Goal: Task Accomplishment & Management: Manage account settings

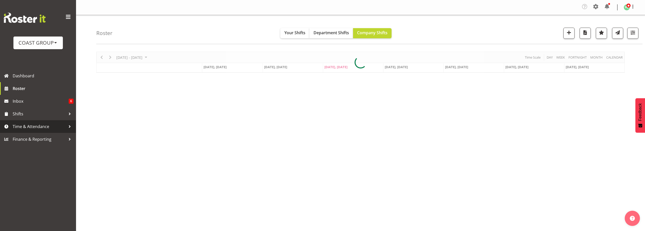
click at [52, 125] on span "Time & Attendance" at bounding box center [39, 127] width 53 height 8
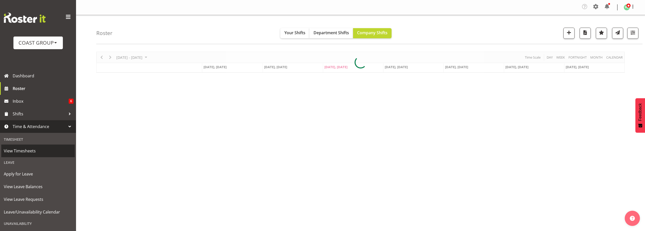
click at [26, 149] on span "View Timesheets" at bounding box center [38, 151] width 68 height 8
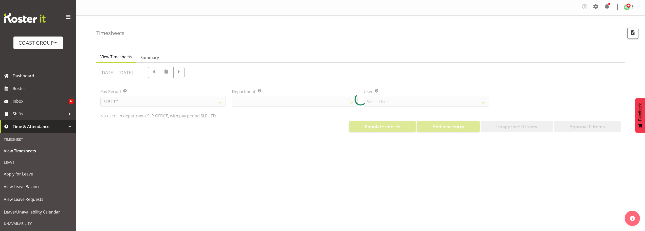
select select "25"
select select "7496"
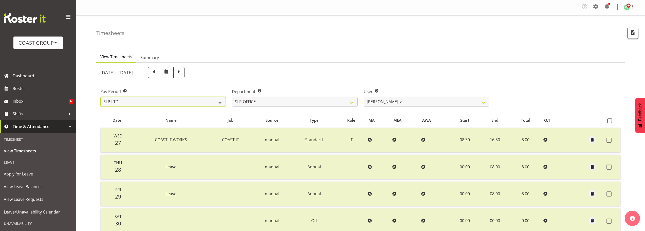
click at [186, 102] on select "SLP LTD EHS LTD DW LTD VEHICLES Carlton Events Hamilton 120 Limited Wellington …" at bounding box center [162, 102] width 125 height 10
select select "7"
click at [100, 97] on select "SLP LTD EHS LTD DW LTD VEHICLES Carlton Events Hamilton 120 Limited Wellington …" at bounding box center [162, 102] width 125 height 10
select select
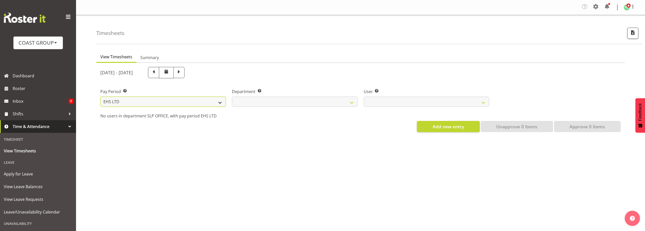
select select
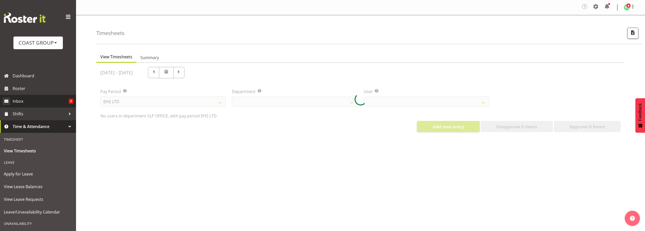
select select
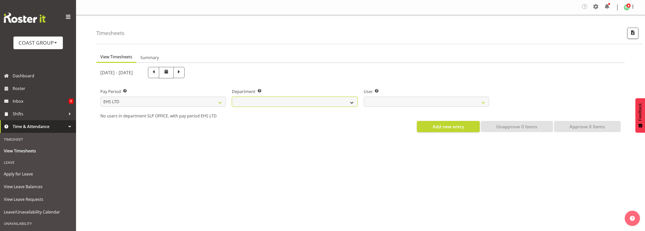
click at [268, 103] on select "EHS AKL ACCOUNTS EHS AKL CARPET EHS AKL D&B EHS AKL DESIGNER EHS AKL FURNITURE …" at bounding box center [294, 102] width 125 height 10
select select "34"
click at [232, 97] on select "EHS AKL ACCOUNTS EHS AKL CARPET EHS AKL D&B EHS AKL DESIGNER EHS AKL FURNITURE …" at bounding box center [294, 102] width 125 height 10
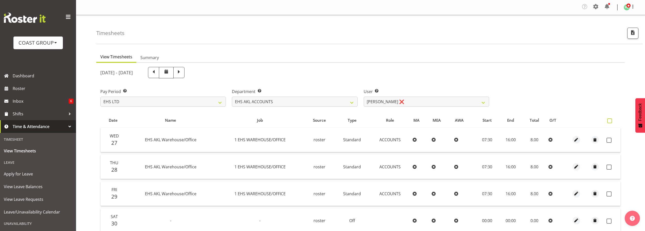
click at [608, 120] on span at bounding box center [609, 120] width 5 height 5
click at [608, 120] on input "checkbox" at bounding box center [608, 120] width 3 height 3
checkbox input "true"
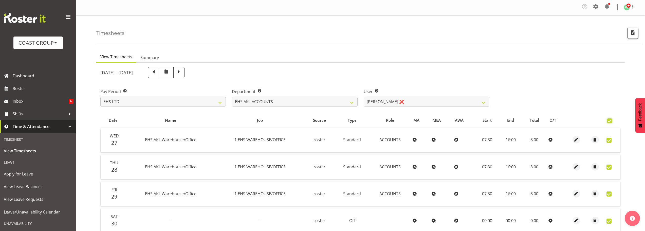
checkbox input "true"
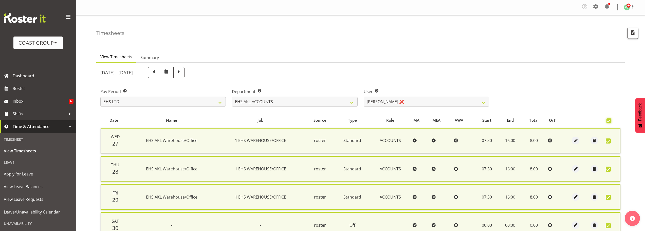
scroll to position [127, 0]
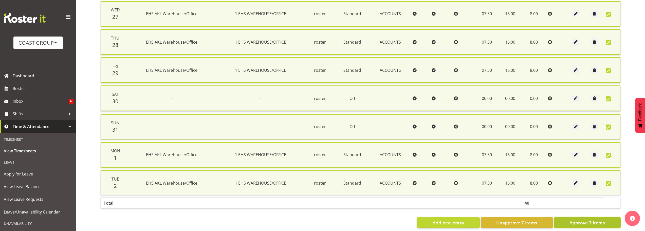
click at [579, 222] on span "Approve 7 Items" at bounding box center [586, 222] width 35 height 7
checkbox input "false"
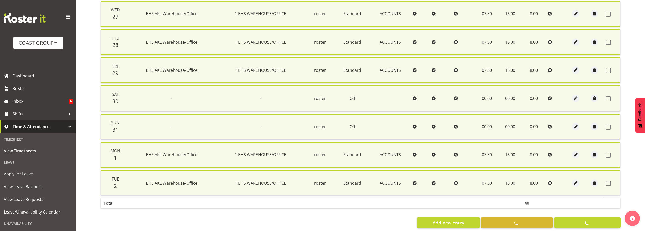
checkbox input "false"
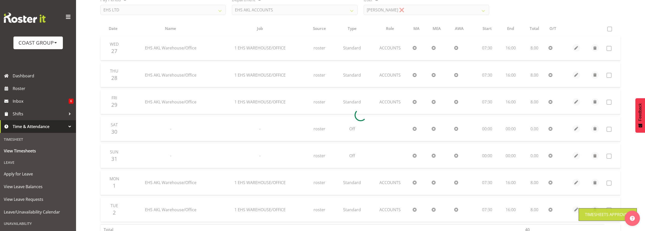
scroll to position [25, 0]
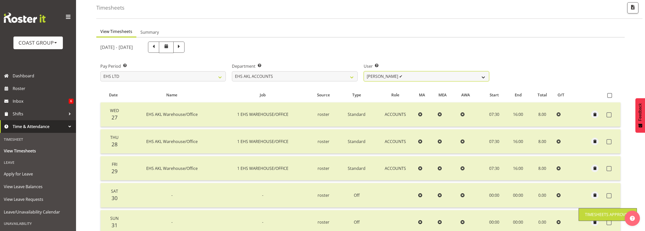
click at [391, 76] on select "Angela Kerrigan ✔ Michelle Xiang ❌ Rissa (Thitiphat) Preecharujiroj ❌ Seon Youn…" at bounding box center [426, 76] width 125 height 10
select select "8229"
click at [364, 71] on select "Angela Kerrigan ✔ Michelle Xiang ❌ Rissa (Thitiphat) Preecharujiroj ❌ Seon Youn…" at bounding box center [426, 76] width 125 height 10
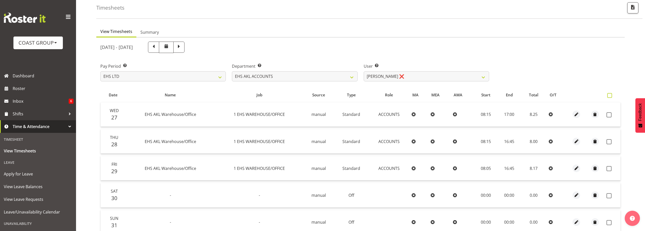
click at [611, 95] on span at bounding box center [609, 95] width 5 height 5
click at [610, 95] on input "checkbox" at bounding box center [608, 95] width 3 height 3
checkbox input "true"
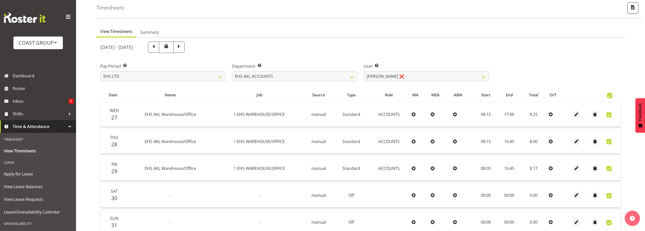
checkbox input "true"
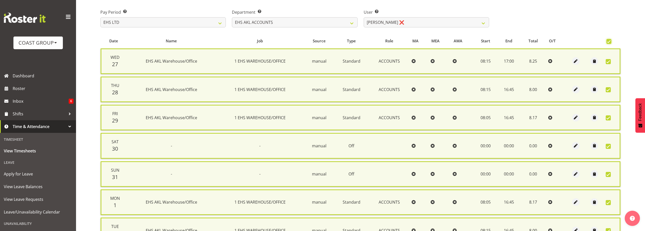
scroll to position [136, 0]
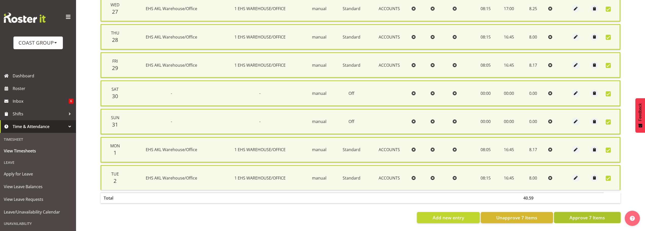
click at [581, 214] on span "Approve 7 Items" at bounding box center [586, 217] width 35 height 7
checkbox input "false"
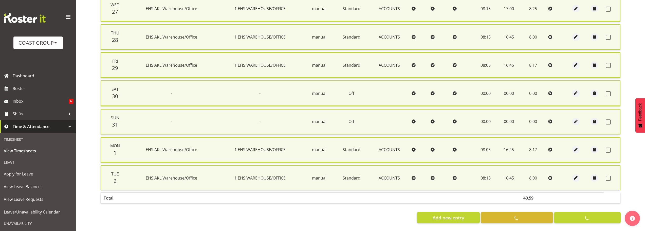
checkbox input "false"
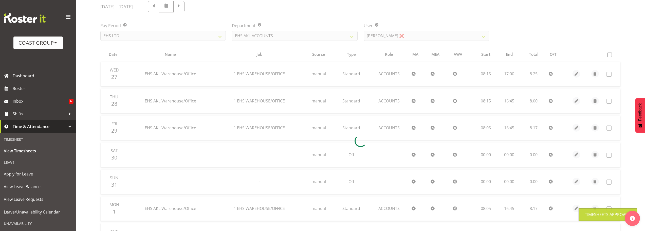
scroll to position [0, 0]
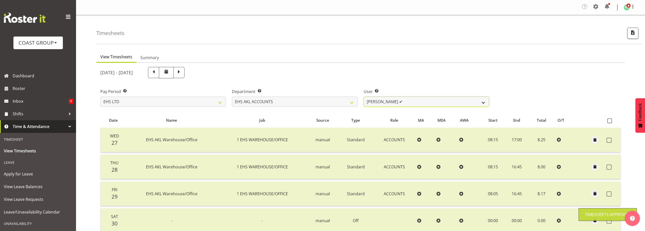
click at [399, 103] on select "Angela Kerrigan ✔ Michelle Xiang ✔ Rissa (Thitiphat) Preecharujiroj ❌ Seon Youn…" at bounding box center [426, 102] width 125 height 10
select select "11283"
click at [364, 97] on select "Angela Kerrigan ✔ Michelle Xiang ✔ Rissa (Thitiphat) Preecharujiroj ❌ Seon Youn…" at bounding box center [426, 102] width 125 height 10
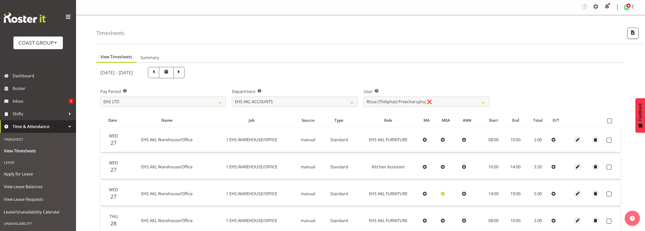
click at [610, 121] on span at bounding box center [609, 120] width 5 height 5
click at [610, 121] on input "checkbox" at bounding box center [608, 120] width 3 height 3
checkbox input "true"
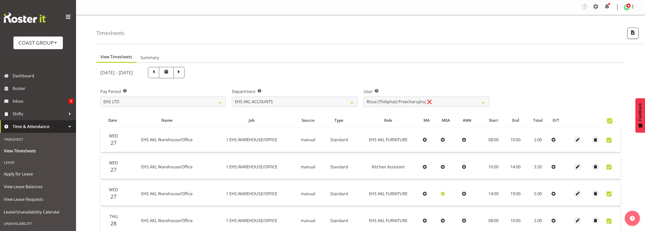
checkbox input "true"
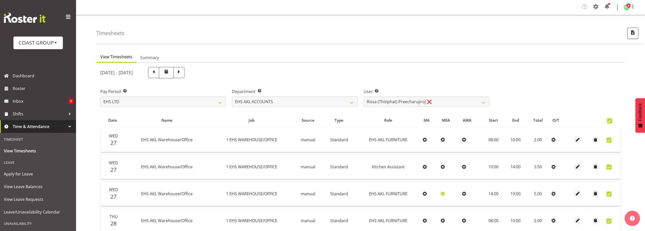
checkbox input "true"
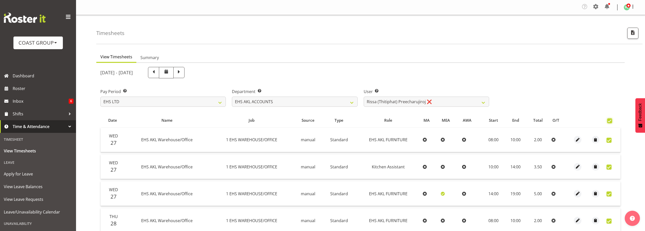
checkbox input "true"
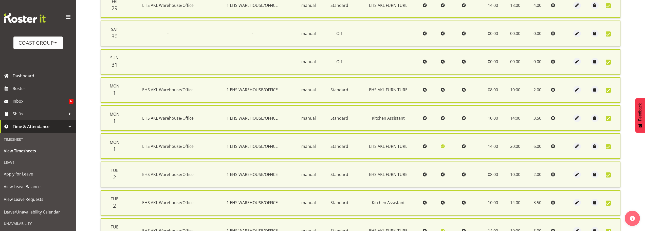
scroll to position [417, 0]
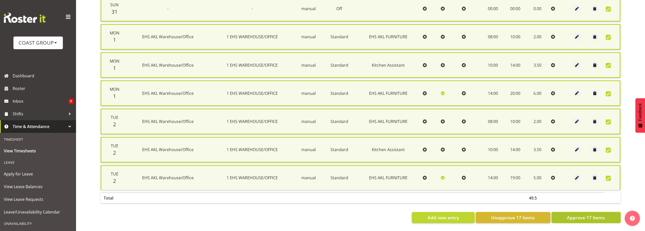
click at [598, 214] on span "Approve 17 Items" at bounding box center [586, 217] width 38 height 7
checkbox input "false"
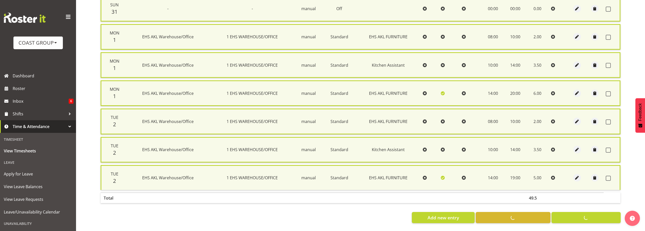
checkbox input "false"
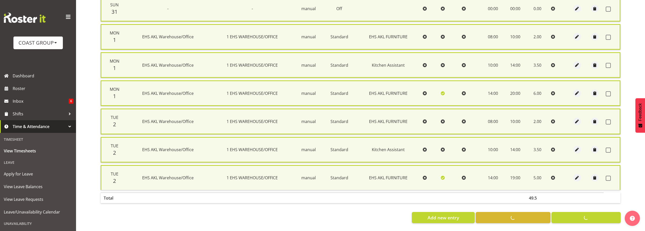
checkbox input "false"
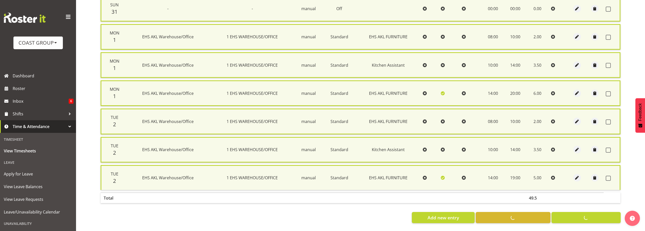
checkbox input "false"
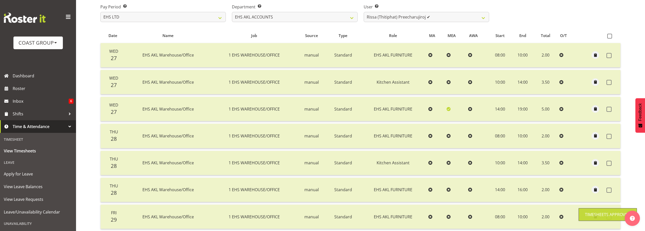
scroll to position [42, 0]
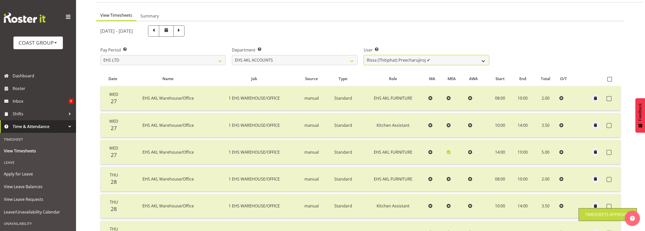
click at [412, 58] on select "Angela Kerrigan ✔ Michelle Xiang ✔ Rissa (Thitiphat) Preecharujiroj ✔ Seon Youn…" at bounding box center [426, 60] width 125 height 10
select select "8911"
click at [364, 55] on select "Angela Kerrigan ✔ Michelle Xiang ✔ Rissa (Thitiphat) Preecharujiroj ✔ Seon Youn…" at bounding box center [426, 60] width 125 height 10
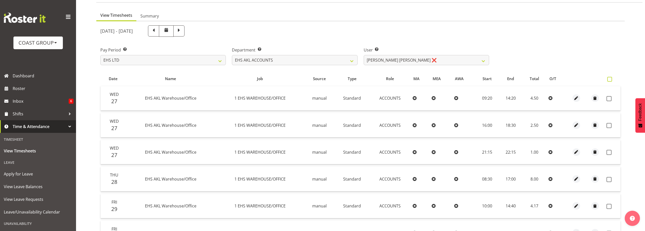
click at [611, 79] on span at bounding box center [609, 79] width 5 height 5
click at [610, 79] on input "checkbox" at bounding box center [608, 79] width 3 height 3
checkbox input "true"
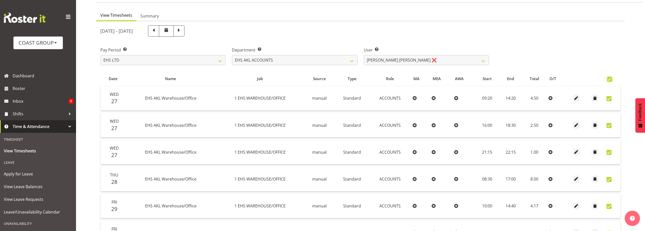
checkbox input "true"
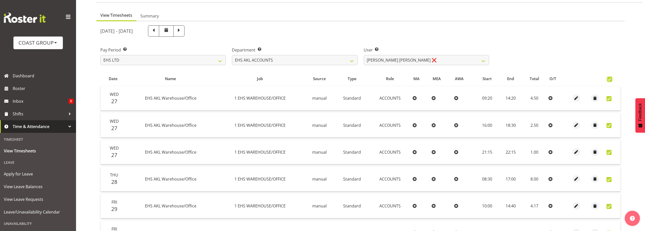
checkbox input "true"
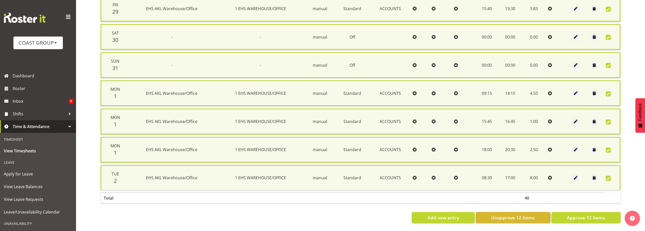
scroll to position [276, 0]
click at [577, 214] on span "Approve 12 Items" at bounding box center [586, 217] width 38 height 7
checkbox input "false"
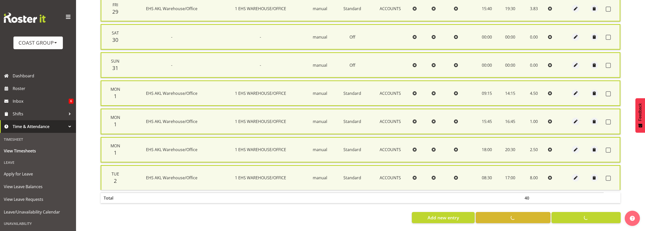
checkbox input "false"
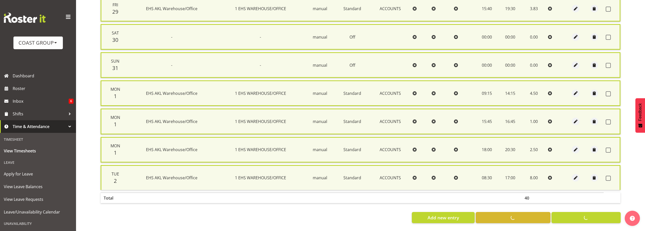
checkbox input "false"
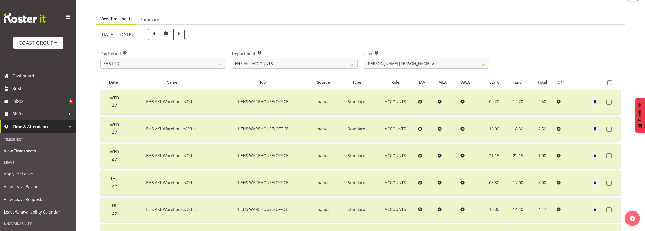
scroll to position [0, 0]
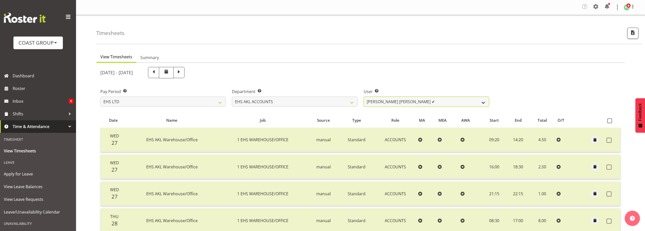
click at [401, 102] on select "Angela Kerrigan ✔ Michelle Xiang ✔ Rissa (Thitiphat) Preecharujiroj ✔ Seon Youn…" at bounding box center [426, 102] width 125 height 10
select select "1017"
click at [364, 97] on select "Angela Kerrigan ✔ Michelle Xiang ✔ Rissa (Thitiphat) Preecharujiroj ✔ Seon Youn…" at bounding box center [426, 102] width 125 height 10
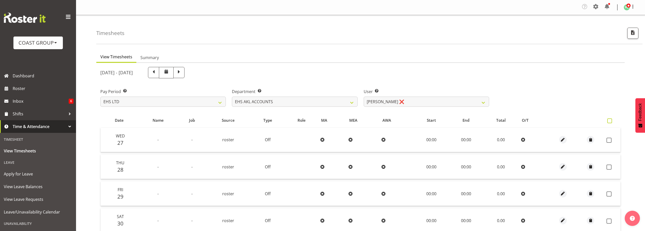
click at [611, 121] on span at bounding box center [609, 120] width 5 height 5
click at [610, 121] on input "checkbox" at bounding box center [608, 120] width 3 height 3
checkbox input "true"
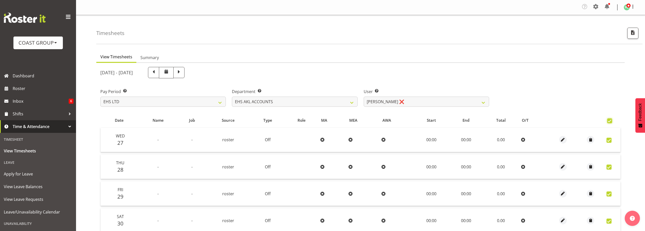
checkbox input "true"
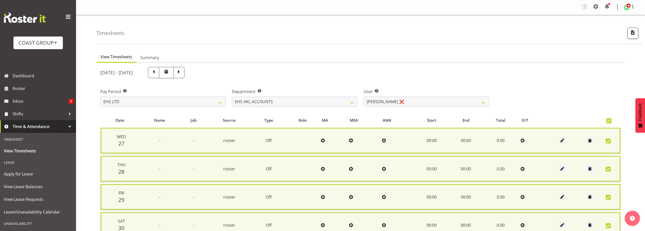
scroll to position [136, 0]
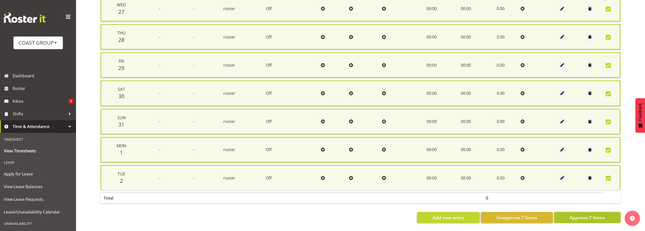
click at [593, 214] on span "Approve 7 Items" at bounding box center [586, 217] width 35 height 7
checkbox input "false"
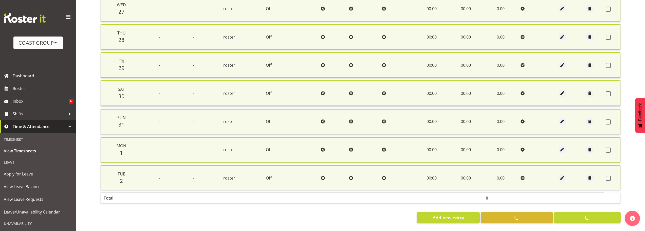
checkbox input "false"
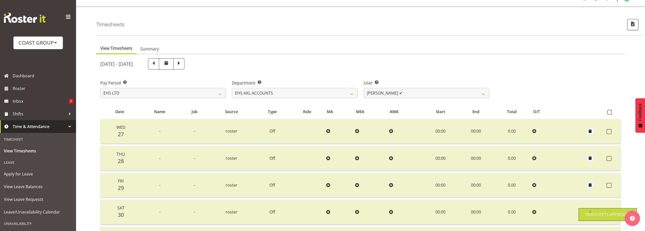
scroll to position [0, 0]
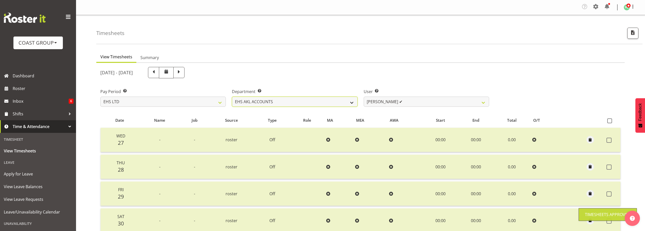
click at [281, 102] on select "EHS AKL ACCOUNTS EHS AKL CARPET EHS AKL D&B EHS AKL DESIGNER EHS AKL FURNITURE …" at bounding box center [294, 102] width 125 height 10
click at [423, 104] on select "Angela Kerrigan ✔ Michelle Xiang ✔ Rissa (Thitiphat) Preecharujiroj ✔ Seon Youn…" at bounding box center [426, 102] width 125 height 10
click at [432, 71] on div "August 27th - September 2nd 2025" at bounding box center [294, 72] width 389 height 11
click at [539, 42] on div "Timesheets" at bounding box center [369, 29] width 546 height 29
